Goal: Task Accomplishment & Management: Use online tool/utility

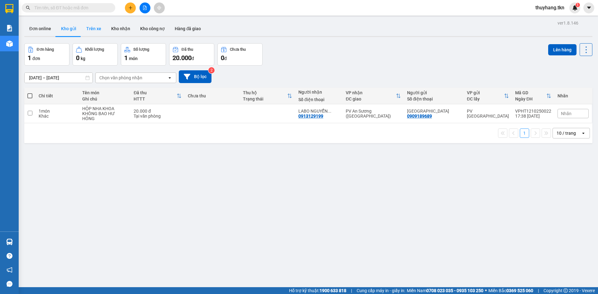
drag, startPoint x: 91, startPoint y: 27, endPoint x: 98, endPoint y: 33, distance: 9.5
click at [92, 26] on button "Trên xe" at bounding box center [93, 28] width 25 height 15
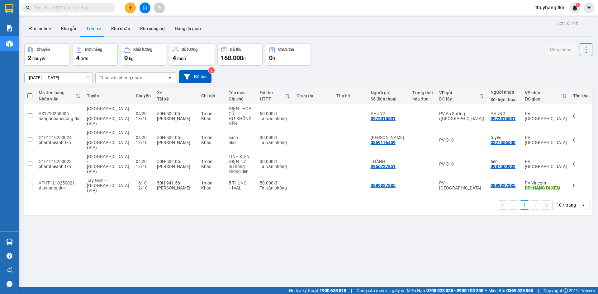
click at [81, 31] on button "Trên xe" at bounding box center [93, 28] width 25 height 15
click at [70, 32] on button "Kho gửi" at bounding box center [68, 28] width 25 height 15
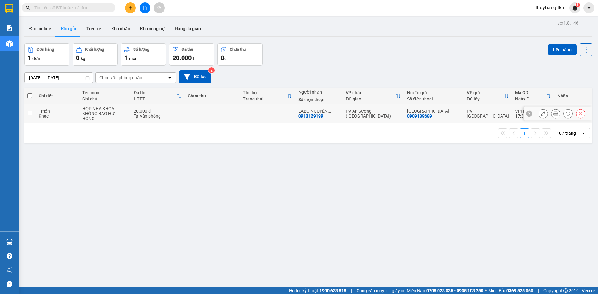
click at [228, 108] on td at bounding box center [212, 113] width 55 height 19
checkbox input "true"
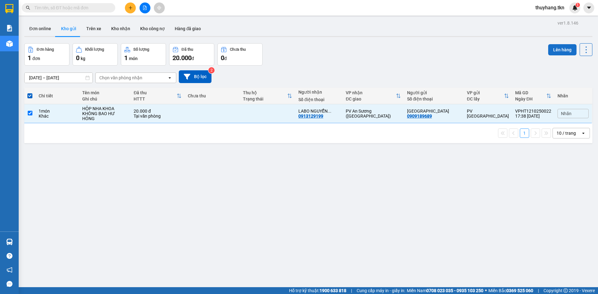
click at [557, 48] on button "Lên hàng" at bounding box center [562, 49] width 28 height 11
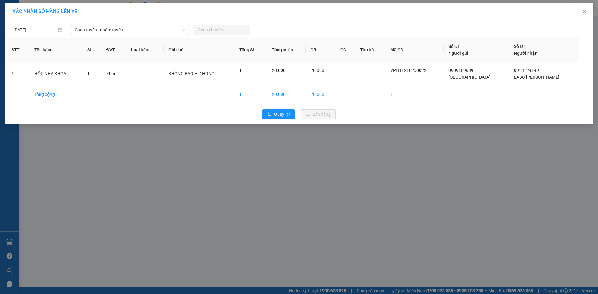
click at [148, 30] on span "Chọn tuyến - nhóm tuyến" at bounding box center [130, 29] width 111 height 9
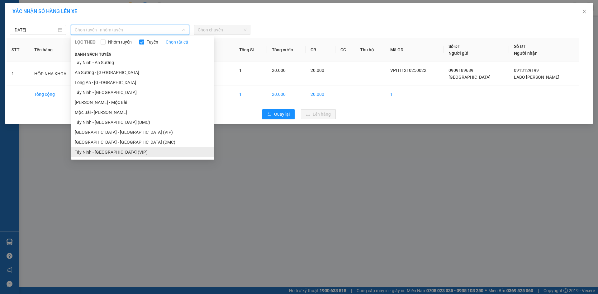
click at [116, 151] on li "Tây Ninh - [GEOGRAPHIC_DATA] (VIP)" at bounding box center [142, 152] width 143 height 10
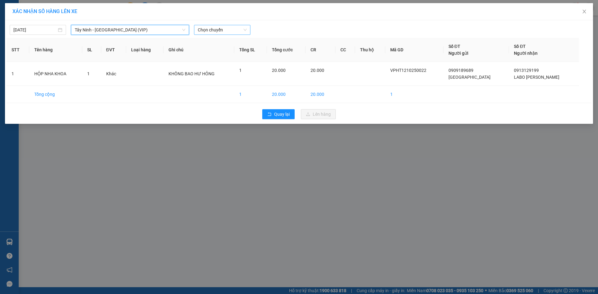
click at [218, 27] on span "Chọn chuyến" at bounding box center [222, 29] width 49 height 9
type input "7693"
click at [222, 42] on div "05:20 - 50E-076.93" at bounding box center [222, 42] width 49 height 7
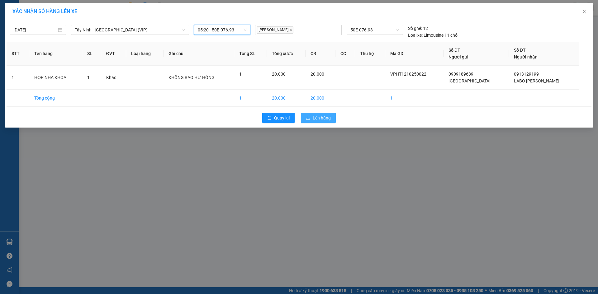
click at [319, 116] on span "Lên hàng" at bounding box center [322, 118] width 18 height 7
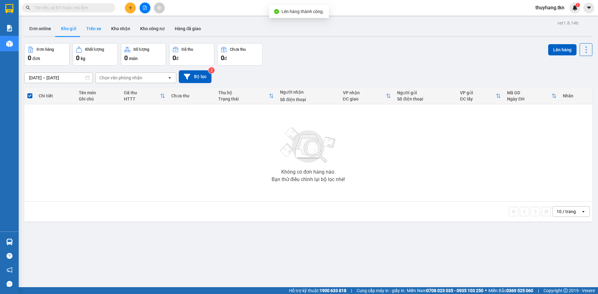
click at [95, 31] on button "Trên xe" at bounding box center [93, 28] width 25 height 15
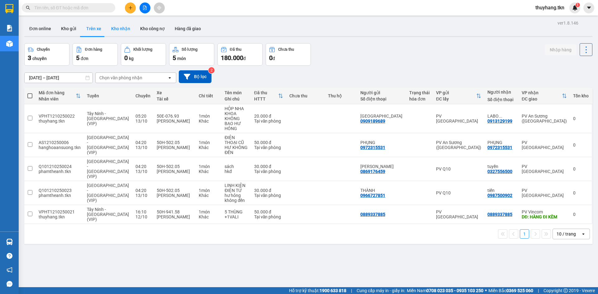
click at [117, 23] on button "Kho nhận" at bounding box center [120, 28] width 29 height 15
type input "[DATE] – [DATE]"
